Goal: Information Seeking & Learning: Learn about a topic

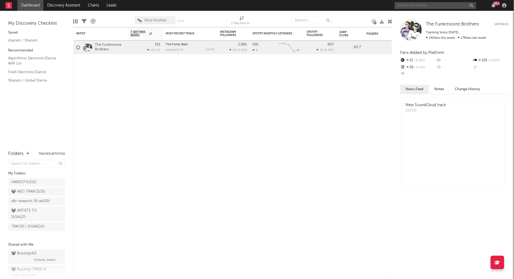
click at [435, 7] on input "text" at bounding box center [435, 5] width 81 height 7
type input "culture shock"
click at [428, 4] on input "culture shock" at bounding box center [435, 5] width 81 height 7
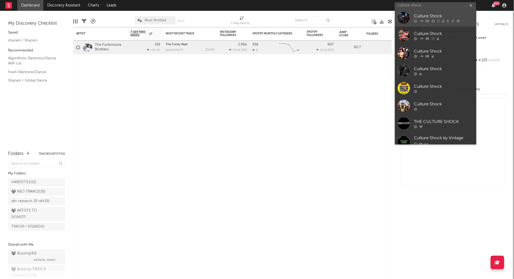
click at [427, 15] on div "Culture Shock" at bounding box center [444, 16] width 60 height 7
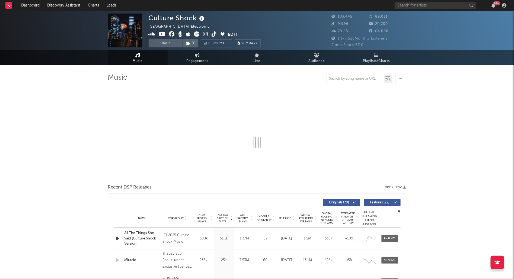
select select "6m"
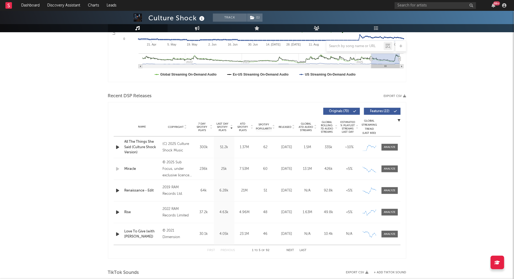
scroll to position [145, 0]
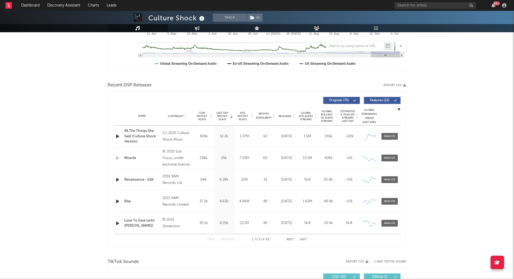
drag, startPoint x: 387, startPoint y: 137, endPoint x: 360, endPoint y: 138, distance: 26.3
click at [386, 137] on div at bounding box center [390, 137] width 12 height 4
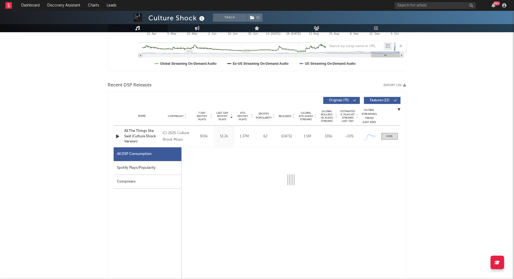
drag, startPoint x: 151, startPoint y: 167, endPoint x: 241, endPoint y: 173, distance: 90.3
click at [152, 167] on div "Spotify Plays/Popularity" at bounding box center [148, 168] width 68 height 14
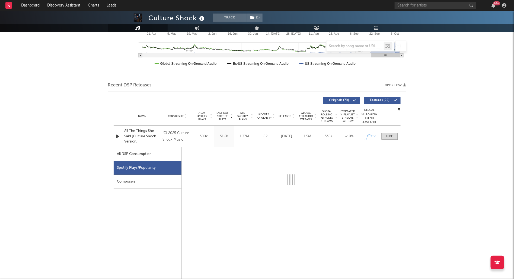
select select "1w"
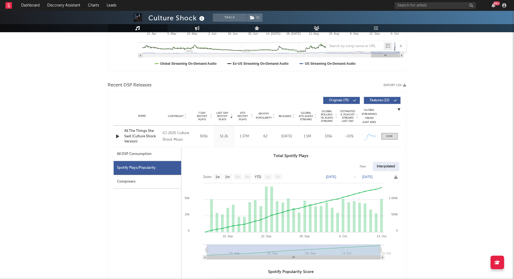
click at [116, 136] on icon "button" at bounding box center [118, 136] width 6 height 7
click at [116, 136] on icon "button" at bounding box center [117, 136] width 5 height 7
